Goal: Communication & Community: Answer question/provide support

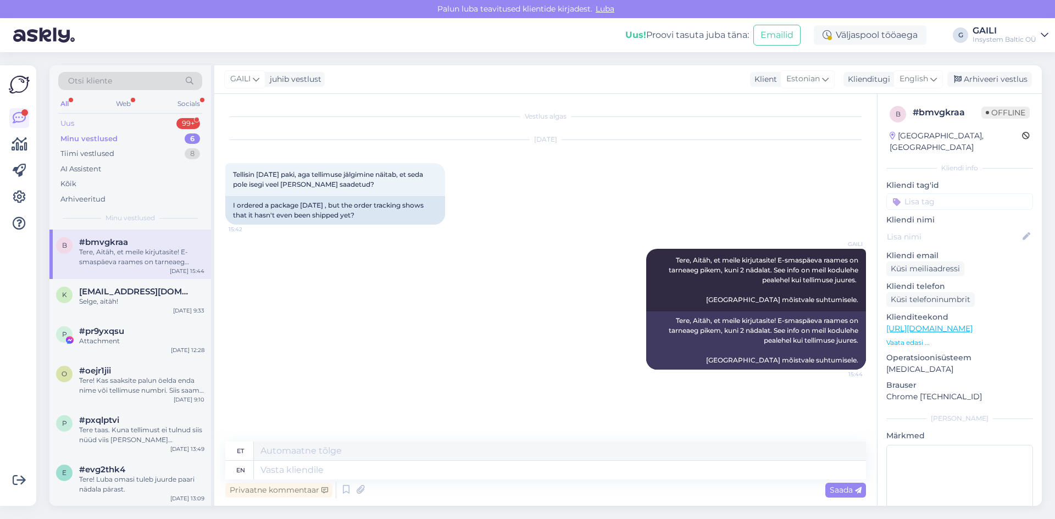
drag, startPoint x: 135, startPoint y: 126, endPoint x: 142, endPoint y: 130, distance: 7.9
click at [135, 126] on div "Uus 99+" at bounding box center [130, 123] width 144 height 15
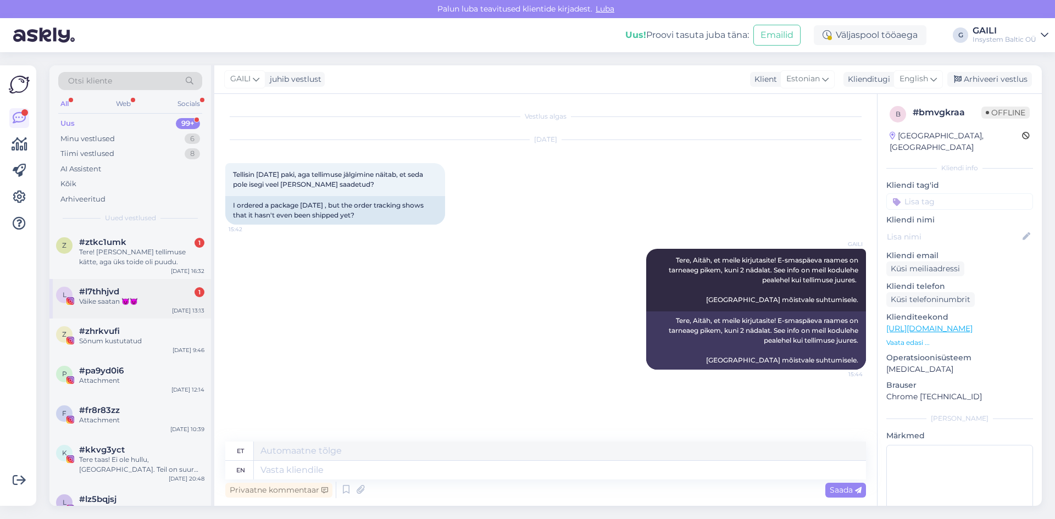
click at [131, 301] on div "Väike saatan 😈😈" at bounding box center [141, 302] width 125 height 10
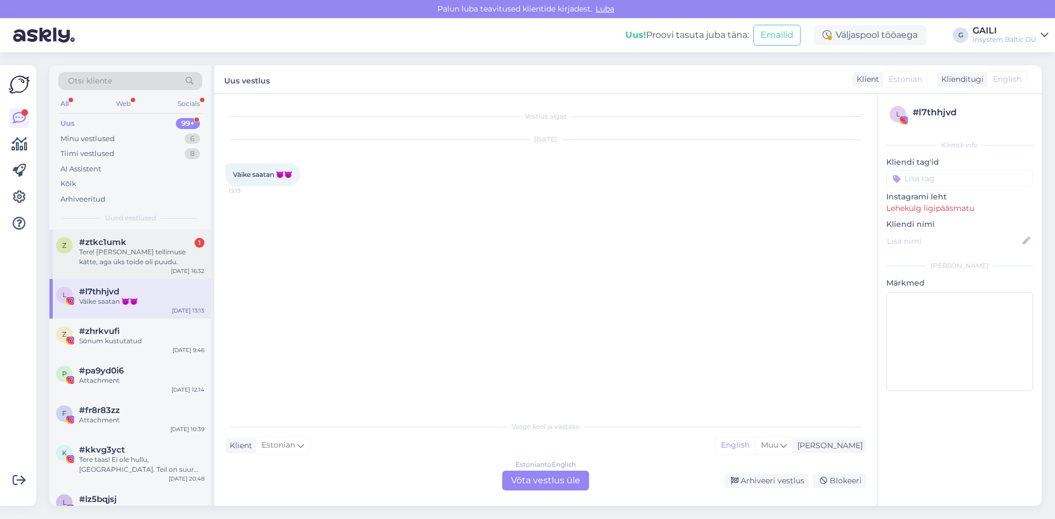
click at [131, 254] on div "Tere! [PERSON_NAME] tellimuse kätte, aga üks toide oli puudu." at bounding box center [141, 257] width 125 height 20
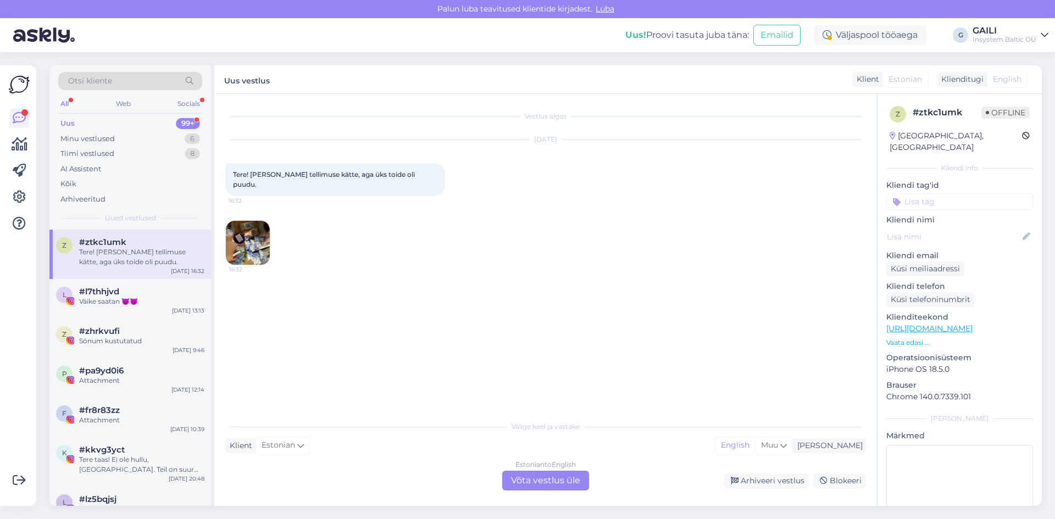
click at [242, 233] on img at bounding box center [248, 243] width 44 height 44
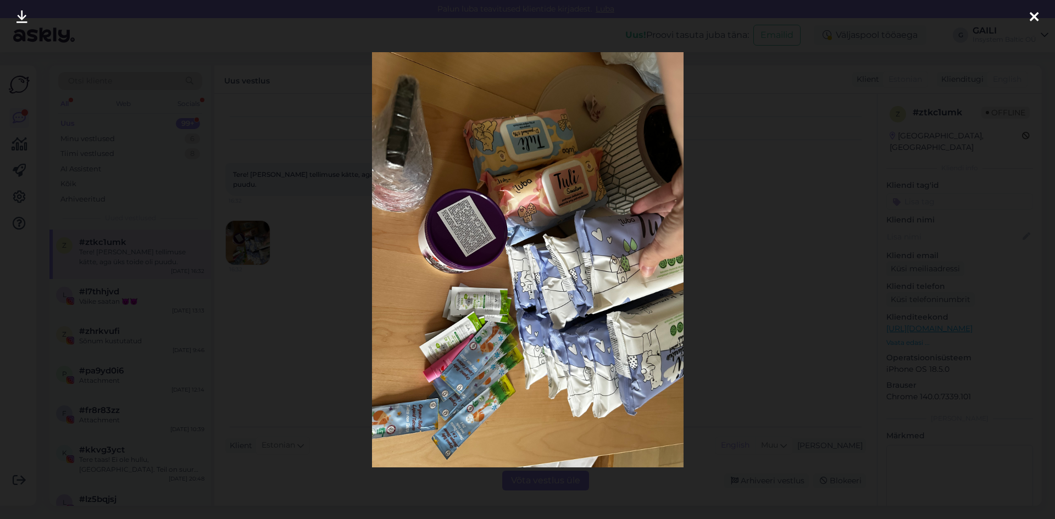
click at [757, 296] on div at bounding box center [527, 259] width 1055 height 519
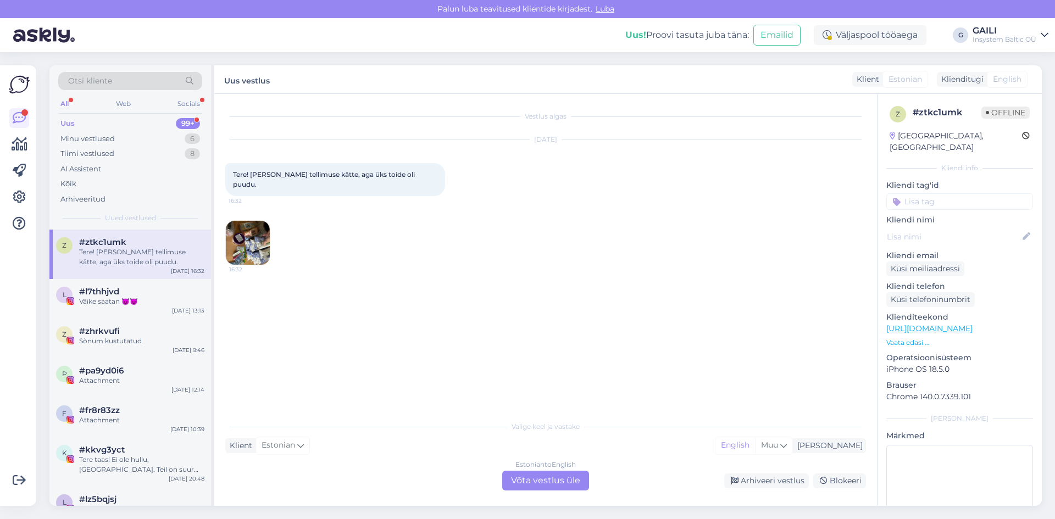
click at [567, 483] on div "Estonian to English Võta vestlus üle" at bounding box center [545, 481] width 87 height 20
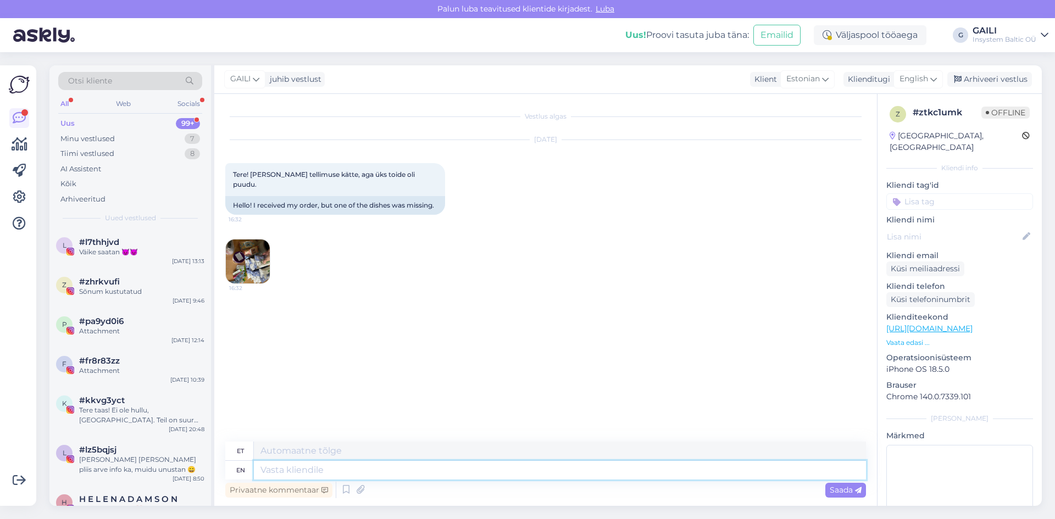
click at [513, 472] on textarea at bounding box center [560, 470] width 612 height 19
type textarea "Tere!"
type textarea "Tere! [GEOGRAPHIC_DATA], et"
type textarea "Tere! [GEOGRAPHIC_DATA],"
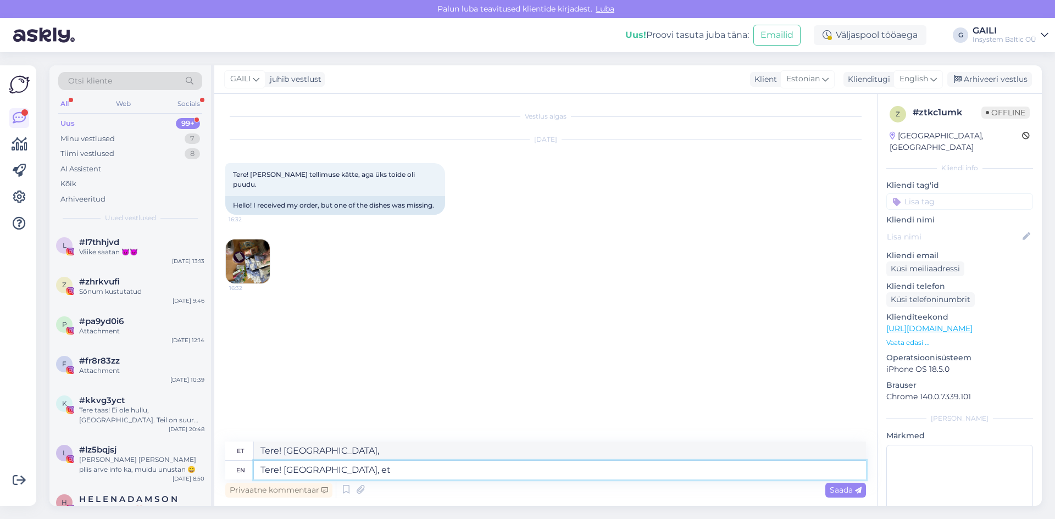
type textarea "Tere! Aitäh, et k"
type textarea "Tere! [PERSON_NAME] teised"
type textarea "Tere! Aitäh, et kirjutasite."
type textarea "Tere! [PERSON_NAME] kirjutasite."
type textarea "Tere! Aitäh, et kirjutasite. Kas sa"
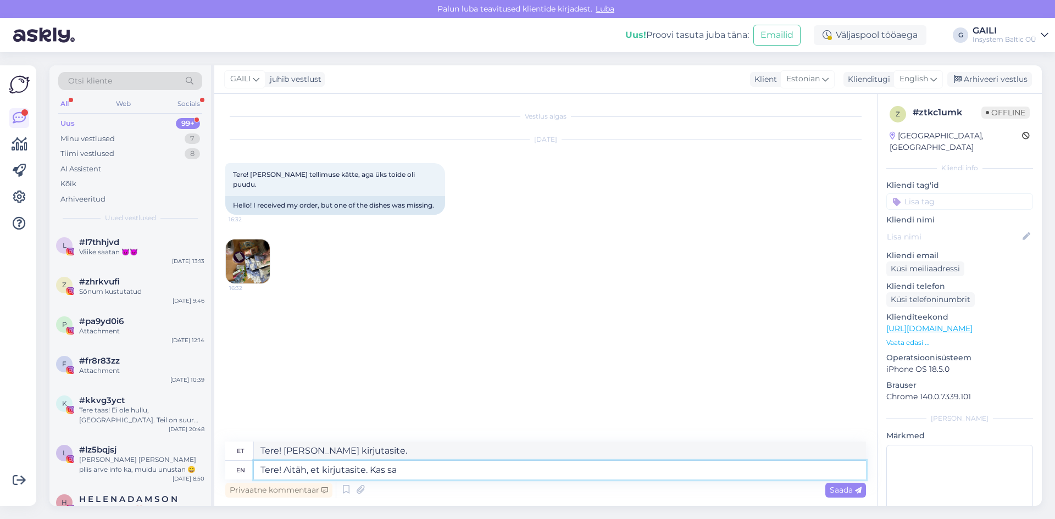
type textarea "Tere! Aitäh, et kirjutasite. Kas"
type textarea "Tere! Aitäh, et kirjutasite. Kas saaksite"
type textarea "Tere! Aitäh, et kirjutasite. Kas saaksite täpsustada, mi"
type textarea "Tere! Aitäh, et kirjutasite. Kas saaksite täpsustada,"
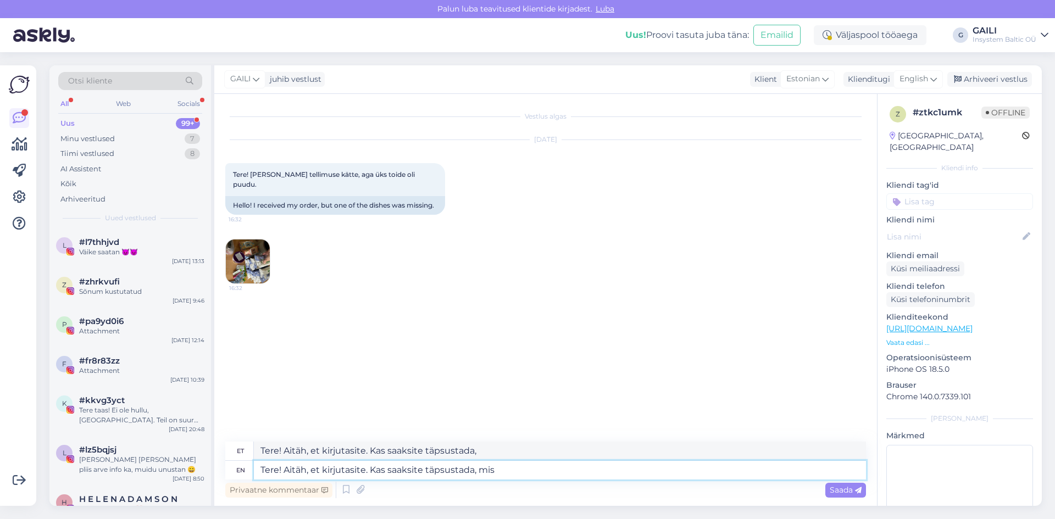
type textarea "Tere! Aitäh, et kirjutasite. Kas saaksite täpsustada, mis t"
type textarea "Tere! Aitäh, et kirjutasite. Kas saaksite täpsustada, mis"
type textarea "Tere! Aitäh, et kirjutasite. Kas saaksite täpsustada, mis teil"
type textarea "Tere! Aitäh, et kirjutasite. Kas saaksite täpsustada, mis teil täpsemalt pu"
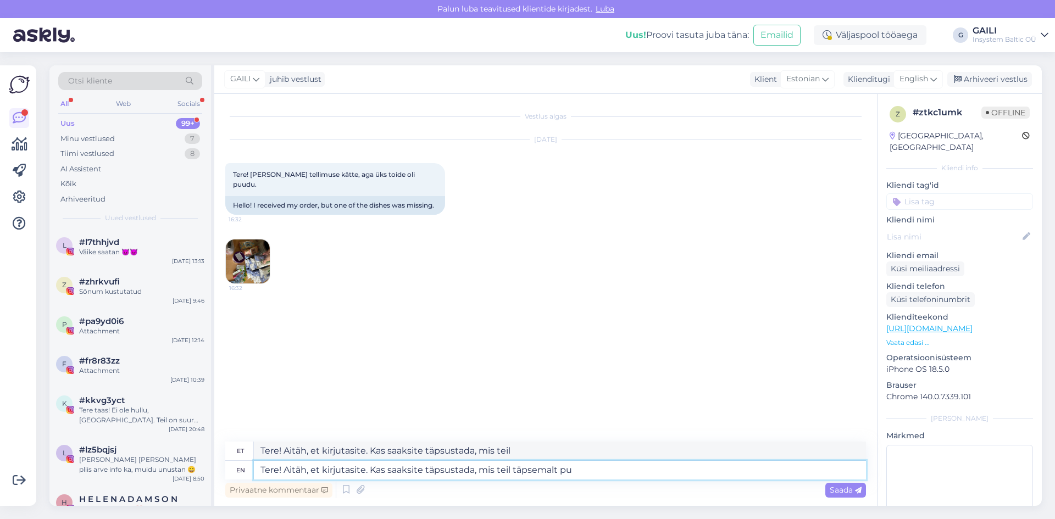
type textarea "Tere! Aitäh, et kirjutasite. Kas saaksite täpsustada, mis teil täpsemalt"
type textarea "Tere! Aitäh, et kirjutasite. Kas saaksite täpsustada, mis teil täpsemalt puud"
type textarea "Tere! Aitäh, et kirjutasite. Kas saaksite täpsustada, mis teil täpsemalt puudu o"
type textarea "Tere! Aitäh, et kirjutasite. Kas saaksite täpsustada, mis teil täpsemalt puudu"
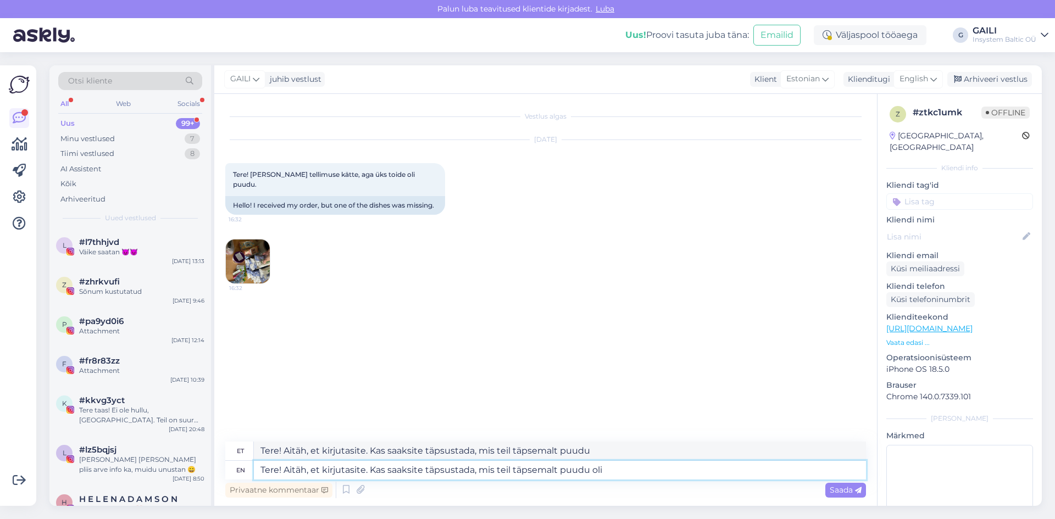
type textarea "Tere! Aitäh, et kirjutasite. Kas saaksite täpsustada, mis teil täpsemalt puudu …"
click at [852, 491] on span "Saada" at bounding box center [846, 490] width 32 height 10
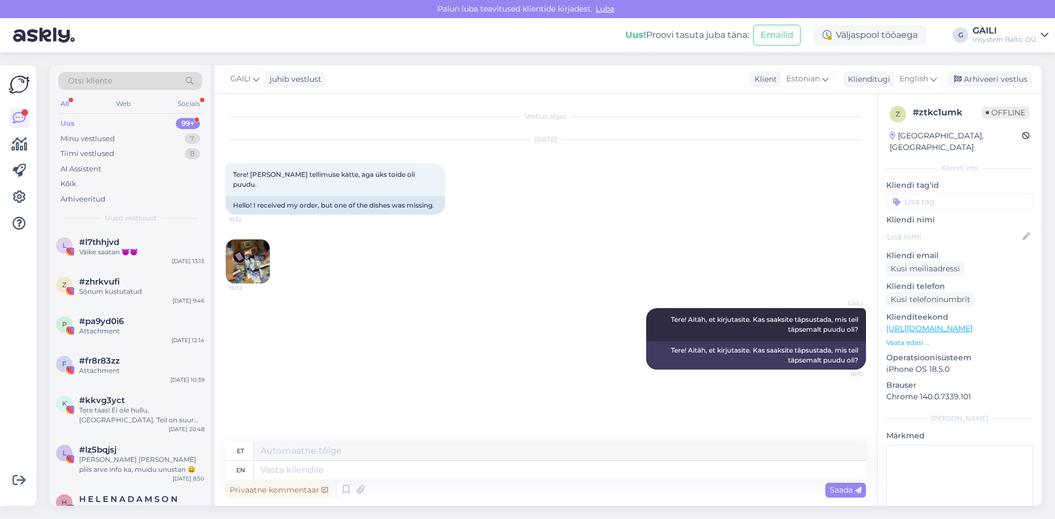
click at [94, 115] on div "Otsi kliente All Web Socials Uus 99+ Minu vestlused 7 Tiimi vestlused 8 AI Assi…" at bounding box center [130, 147] width 162 height 164
click at [94, 120] on div "Uus 99+" at bounding box center [130, 123] width 144 height 15
click at [94, 137] on div "Minu vestlused" at bounding box center [87, 139] width 54 height 11
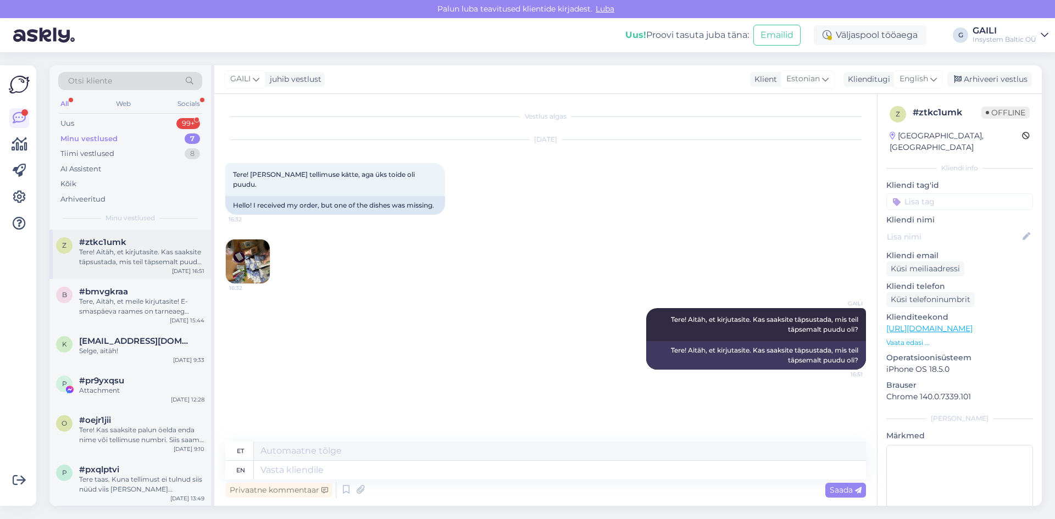
click at [128, 247] on div "Tere! Aitäh, et kirjutasite. Kas saaksite täpsustada, mis teil täpsemalt puudu …" at bounding box center [141, 257] width 125 height 20
click at [76, 124] on div "Uus 99+" at bounding box center [130, 123] width 144 height 15
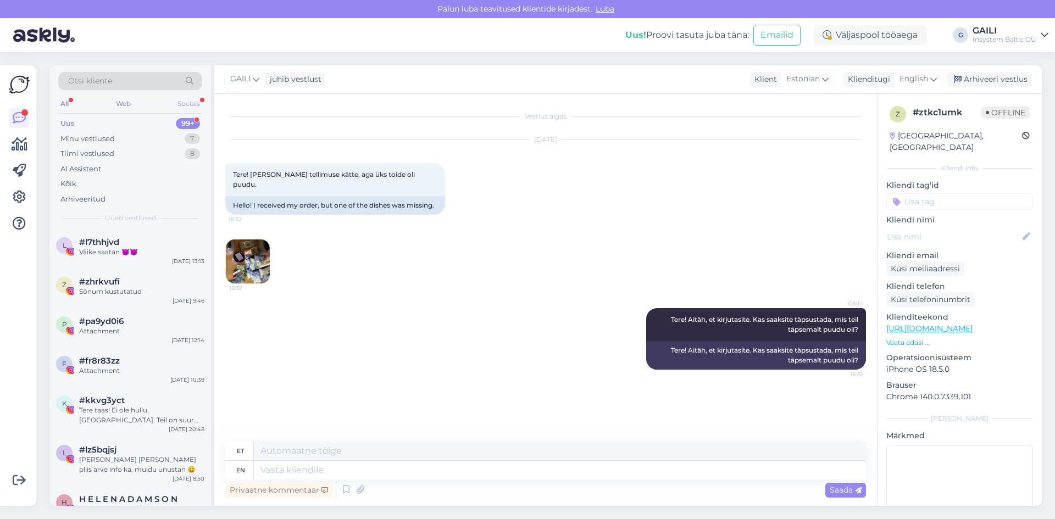
click at [186, 102] on div "Socials" at bounding box center [188, 104] width 27 height 14
click at [64, 101] on div "All" at bounding box center [64, 104] width 13 height 14
click at [83, 117] on div "Uus 99+" at bounding box center [130, 123] width 144 height 15
click at [122, 142] on div "Minu vestlused 7" at bounding box center [130, 138] width 144 height 15
